Goal: Task Accomplishment & Management: Manage account settings

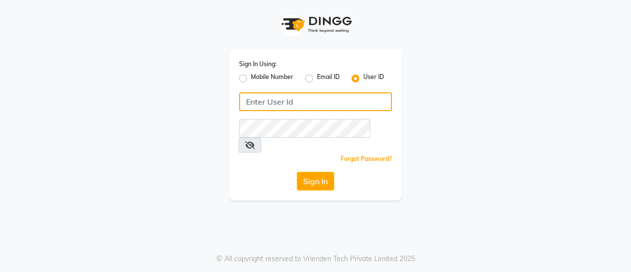
click at [272, 106] on input "Username" at bounding box center [315, 101] width 153 height 19
type input "itsevexia@123"
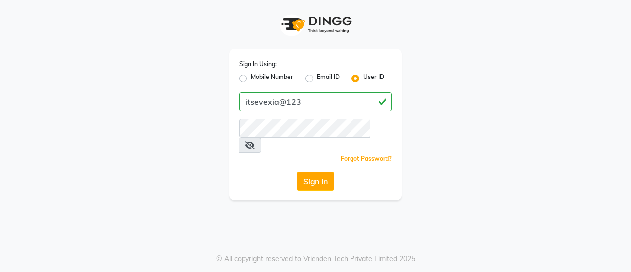
click at [255, 141] on icon at bounding box center [250, 145] width 10 height 8
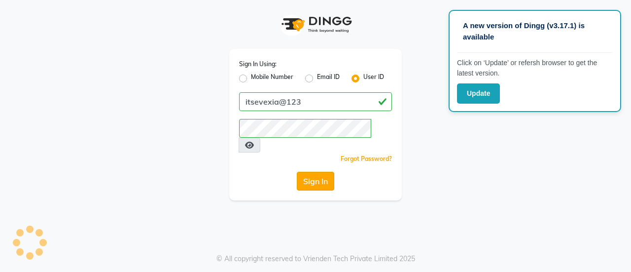
click at [323, 172] on button "Sign In" at bounding box center [315, 181] width 37 height 19
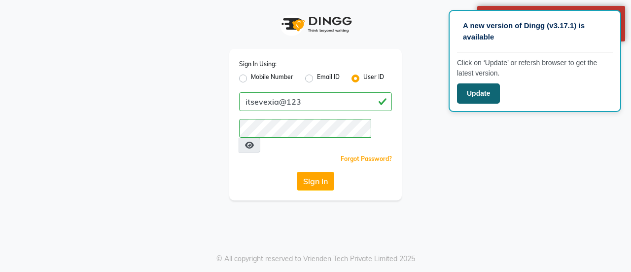
click at [487, 85] on button "Update" at bounding box center [478, 93] width 43 height 20
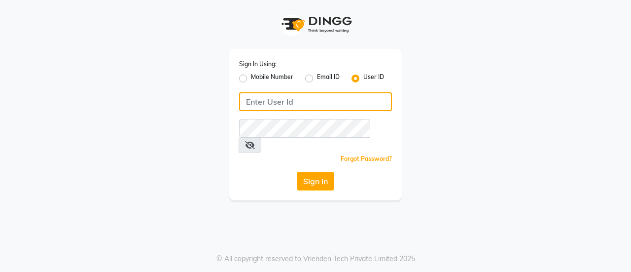
click at [262, 103] on input "Username" at bounding box center [315, 101] width 153 height 19
type input "itsevexia@123"
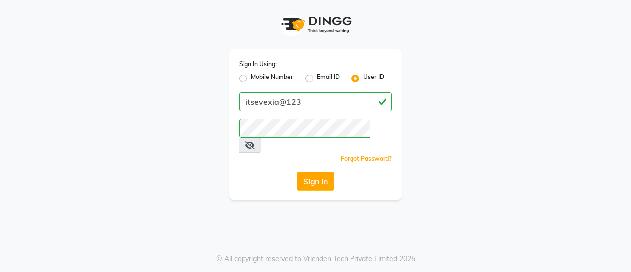
click at [255, 141] on icon at bounding box center [250, 145] width 10 height 8
click at [325, 172] on button "Sign In" at bounding box center [315, 181] width 37 height 19
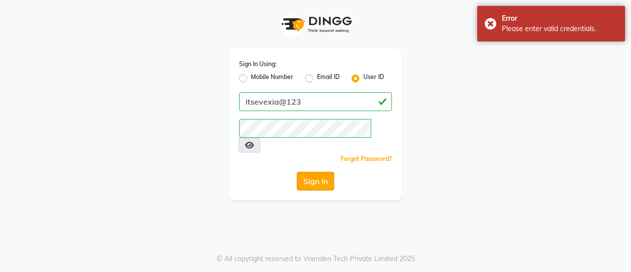
click at [315, 172] on button "Sign In" at bounding box center [315, 181] width 37 height 19
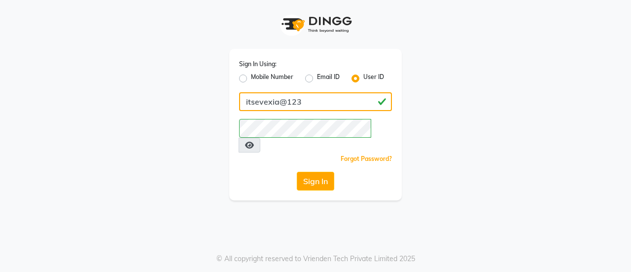
click at [200, 102] on div "Sign In Using: Mobile Number Email ID User ID itsevexia@123 Remember me Forgot …" at bounding box center [316, 100] width 562 height 200
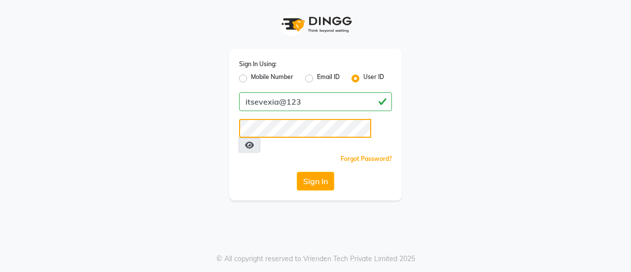
click at [171, 129] on div "Sign In Using: Mobile Number Email ID User ID itsevexia@123 Remember me Forgot …" at bounding box center [316, 100] width 562 height 200
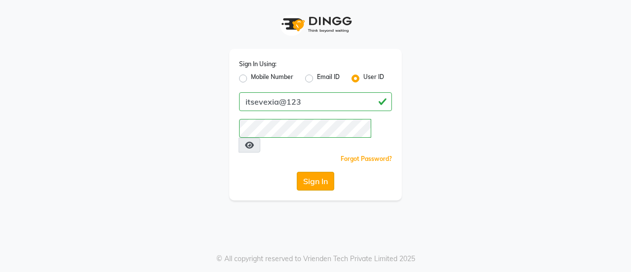
click at [328, 172] on button "Sign In" at bounding box center [315, 181] width 37 height 19
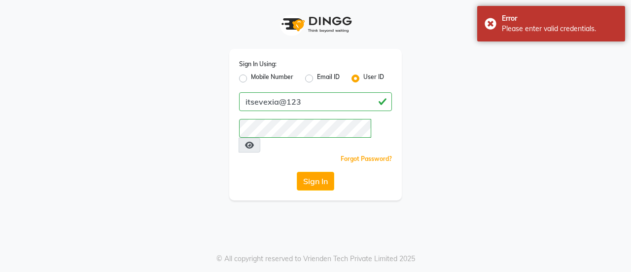
click at [353, 155] on link "Forgot Password?" at bounding box center [366, 158] width 51 height 7
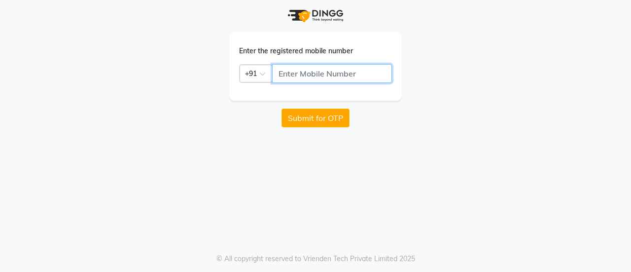
click at [315, 77] on input "text" at bounding box center [332, 73] width 120 height 19
type input "9305721530"
click at [299, 165] on div "Enter the registered mobile number Country Code × [PHONE_NUMBER] Submit for OTP…" at bounding box center [315, 136] width 631 height 272
click at [311, 117] on button "Submit for OTP" at bounding box center [316, 117] width 68 height 19
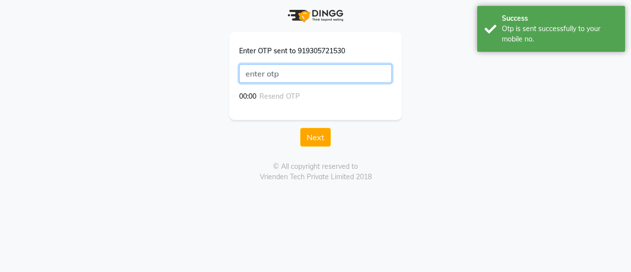
click at [278, 74] on input "text" at bounding box center [315, 73] width 153 height 19
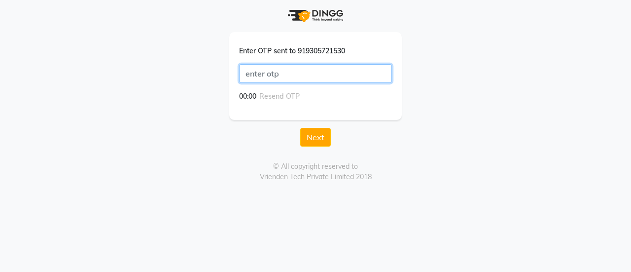
click at [341, 74] on input "text" at bounding box center [315, 73] width 153 height 19
type input "3772"
click at [300, 128] on button "Next" at bounding box center [315, 137] width 31 height 19
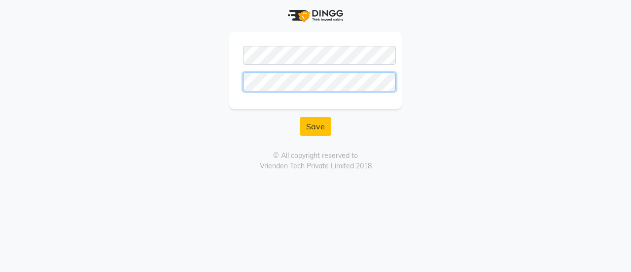
click at [300, 117] on button "Save" at bounding box center [316, 126] width 32 height 19
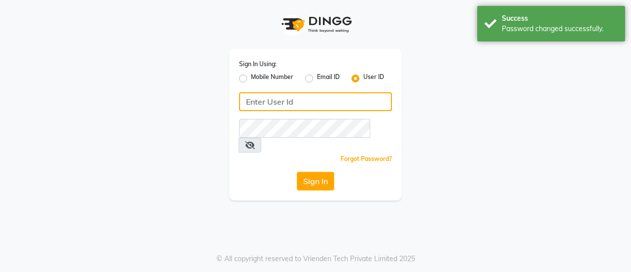
click at [334, 106] on input "Username" at bounding box center [315, 101] width 153 height 19
type input "itsevexia@123"
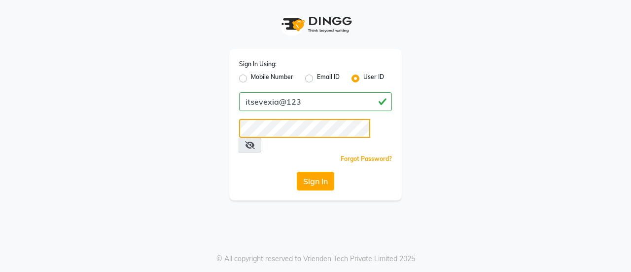
click at [297, 172] on button "Sign In" at bounding box center [315, 181] width 37 height 19
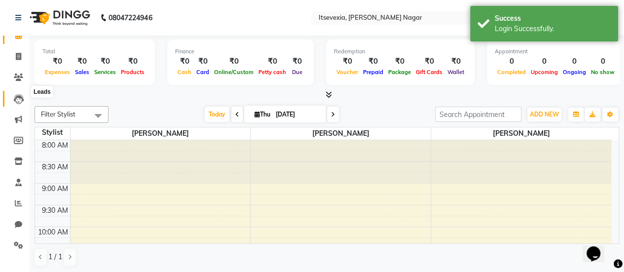
scroll to position [23, 0]
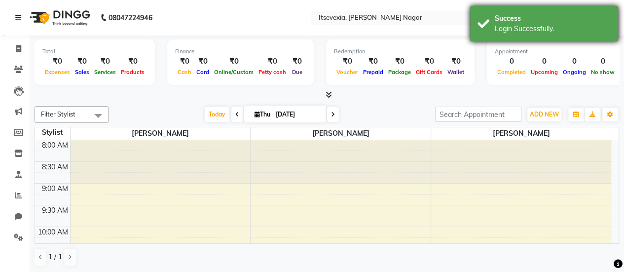
click at [536, 24] on div "Login Successfully." at bounding box center [553, 29] width 116 height 10
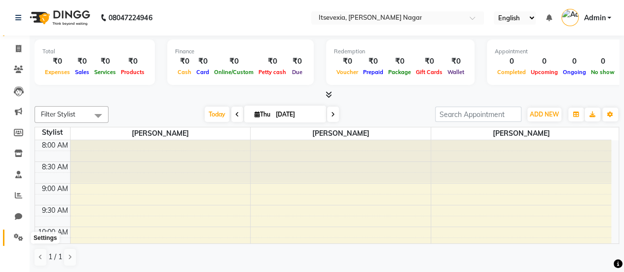
click at [18, 237] on icon at bounding box center [18, 236] width 9 height 7
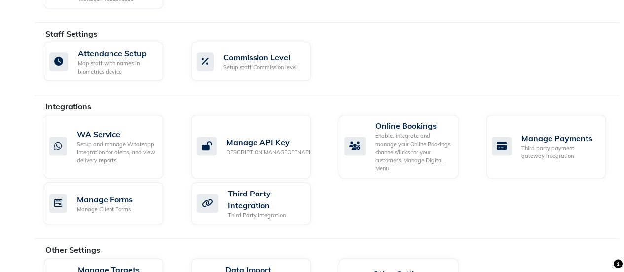
scroll to position [610, 0]
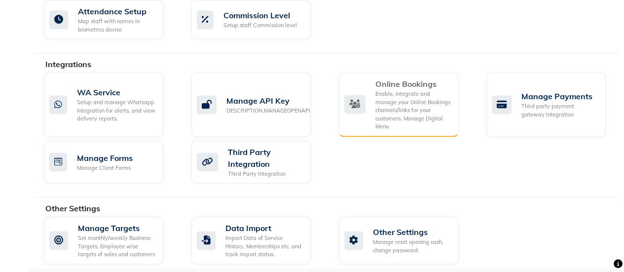
click at [406, 83] on div "Online Bookings" at bounding box center [412, 84] width 75 height 12
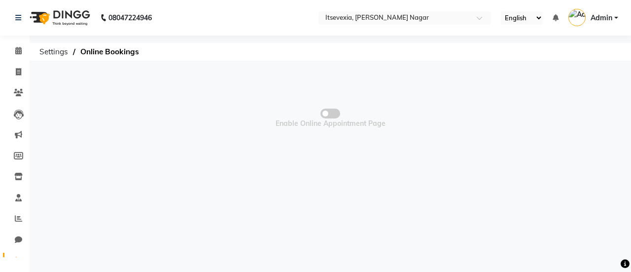
click at [322, 108] on label at bounding box center [331, 113] width 20 height 10
click at [330, 115] on input "checkbox" at bounding box center [330, 115] width 0 height 0
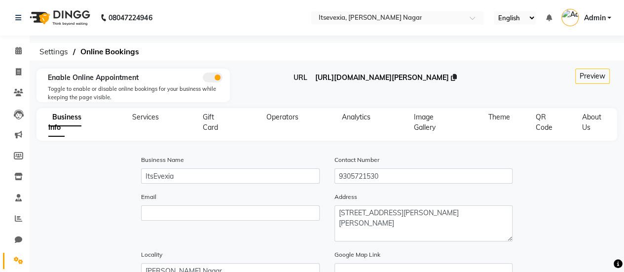
click at [413, 77] on span "[URL][DOMAIN_NAME][PERSON_NAME]" at bounding box center [382, 77] width 134 height 9
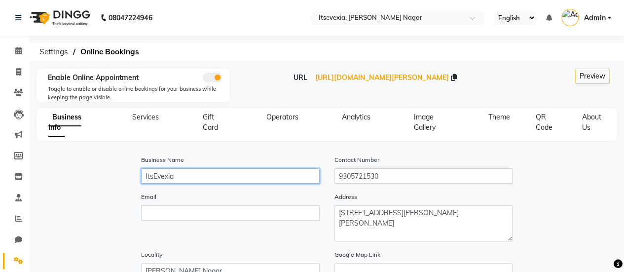
click at [194, 174] on input "ItsEvexia" at bounding box center [230, 175] width 179 height 15
paste input "[PERSON_NAME]"
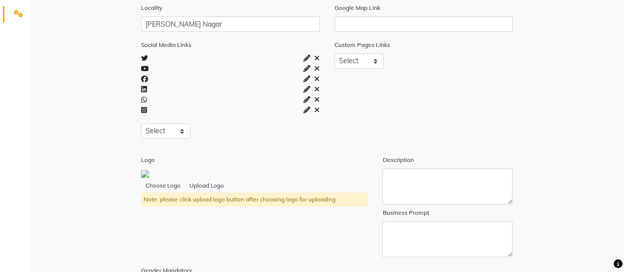
type input "ItsEvexia By [PERSON_NAME]"
click at [70, 102] on div "Social Media Links Select Facebook Instagram Linkedin Twitter Whatsapp Youtube …" at bounding box center [326, 151] width 579 height 225
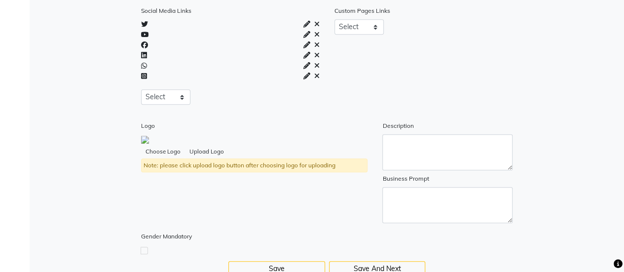
scroll to position [308, 0]
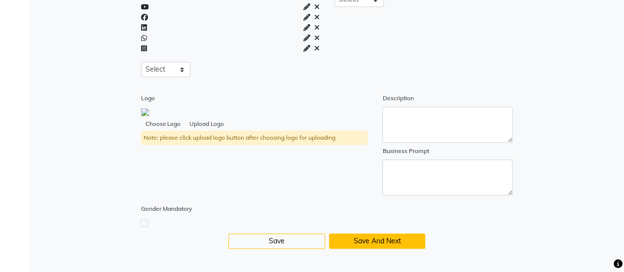
click at [389, 238] on button "Save And Next" at bounding box center [377, 240] width 97 height 15
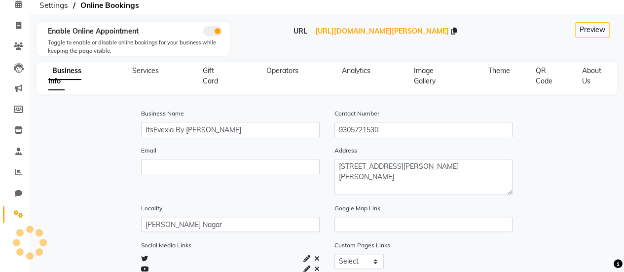
select select "15: 15"
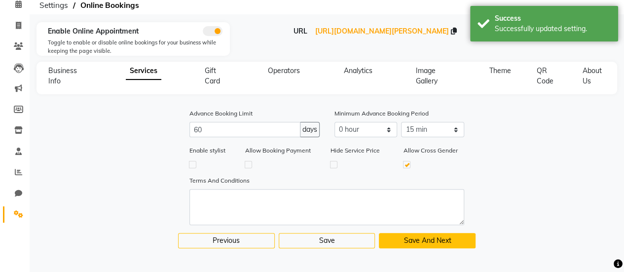
click at [440, 238] on button "Save And Next" at bounding box center [427, 240] width 97 height 15
select select
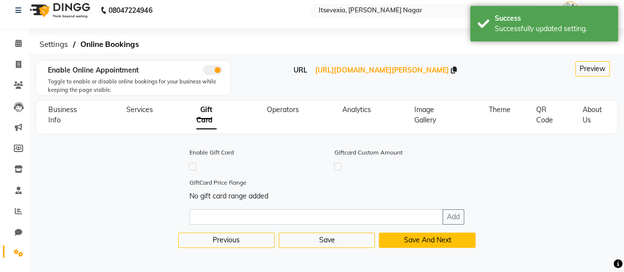
click at [425, 237] on button "Save And Next" at bounding box center [427, 239] width 97 height 15
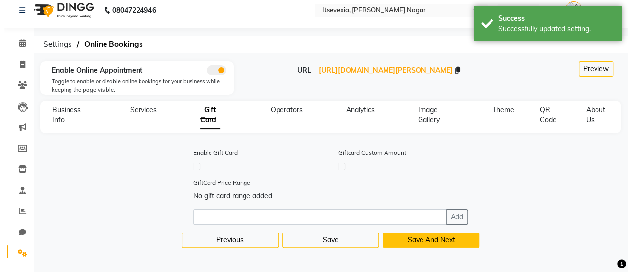
scroll to position [0, 0]
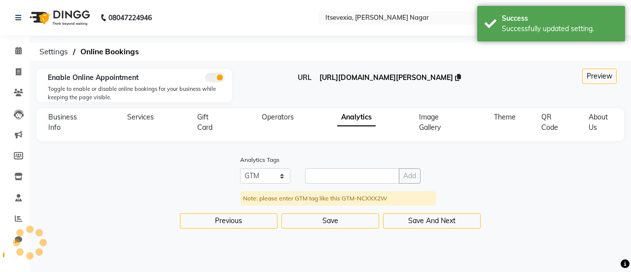
click at [379, 75] on span "[URL][DOMAIN_NAME][PERSON_NAME]" at bounding box center [387, 77] width 134 height 9
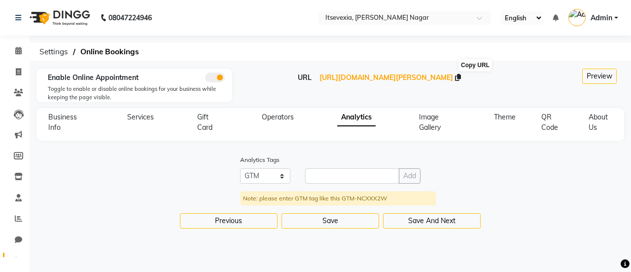
click at [461, 78] on icon at bounding box center [458, 77] width 6 height 7
